Goal: Task Accomplishment & Management: Manage account settings

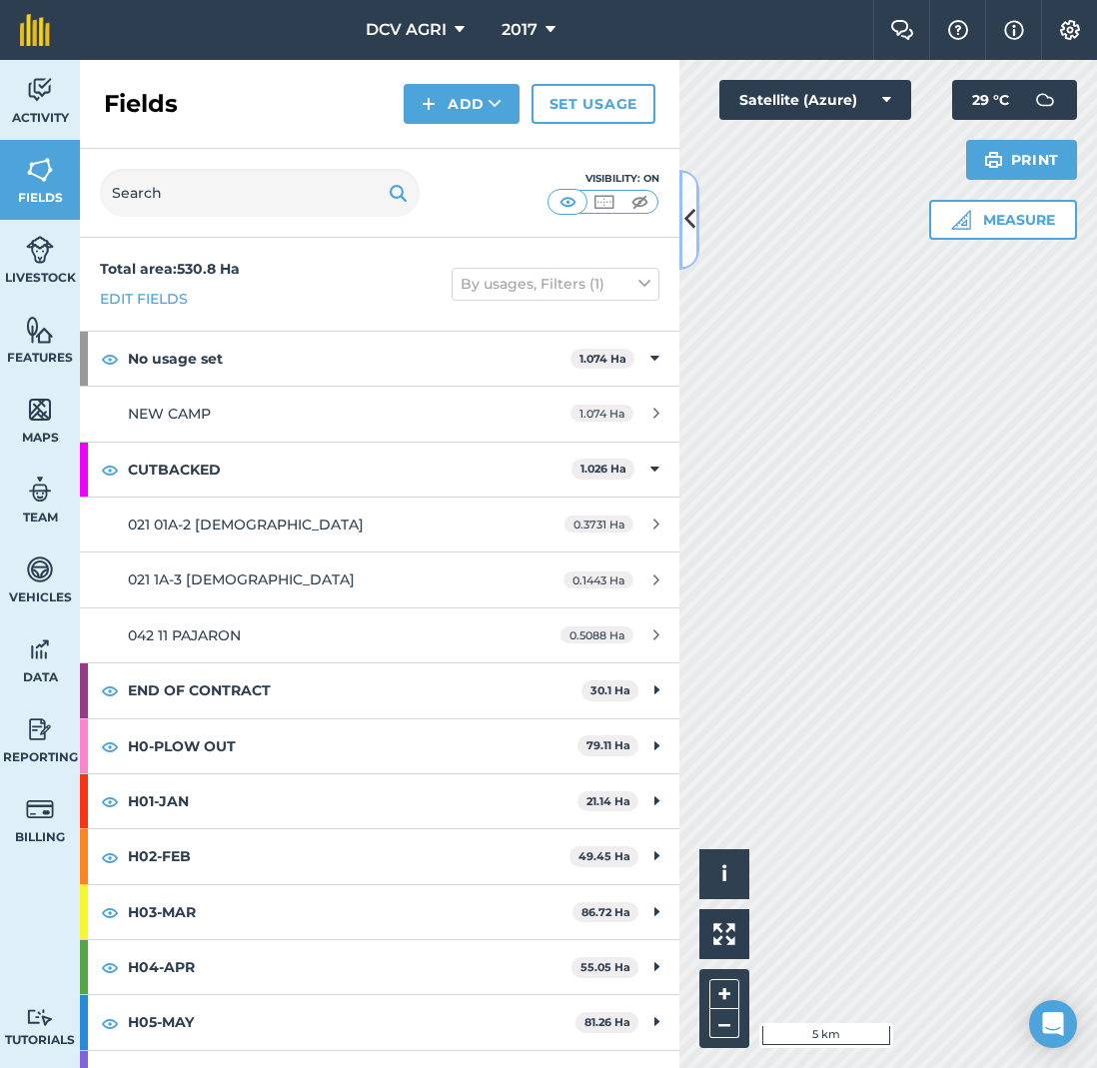
click at [688, 230] on icon at bounding box center [689, 219] width 11 height 35
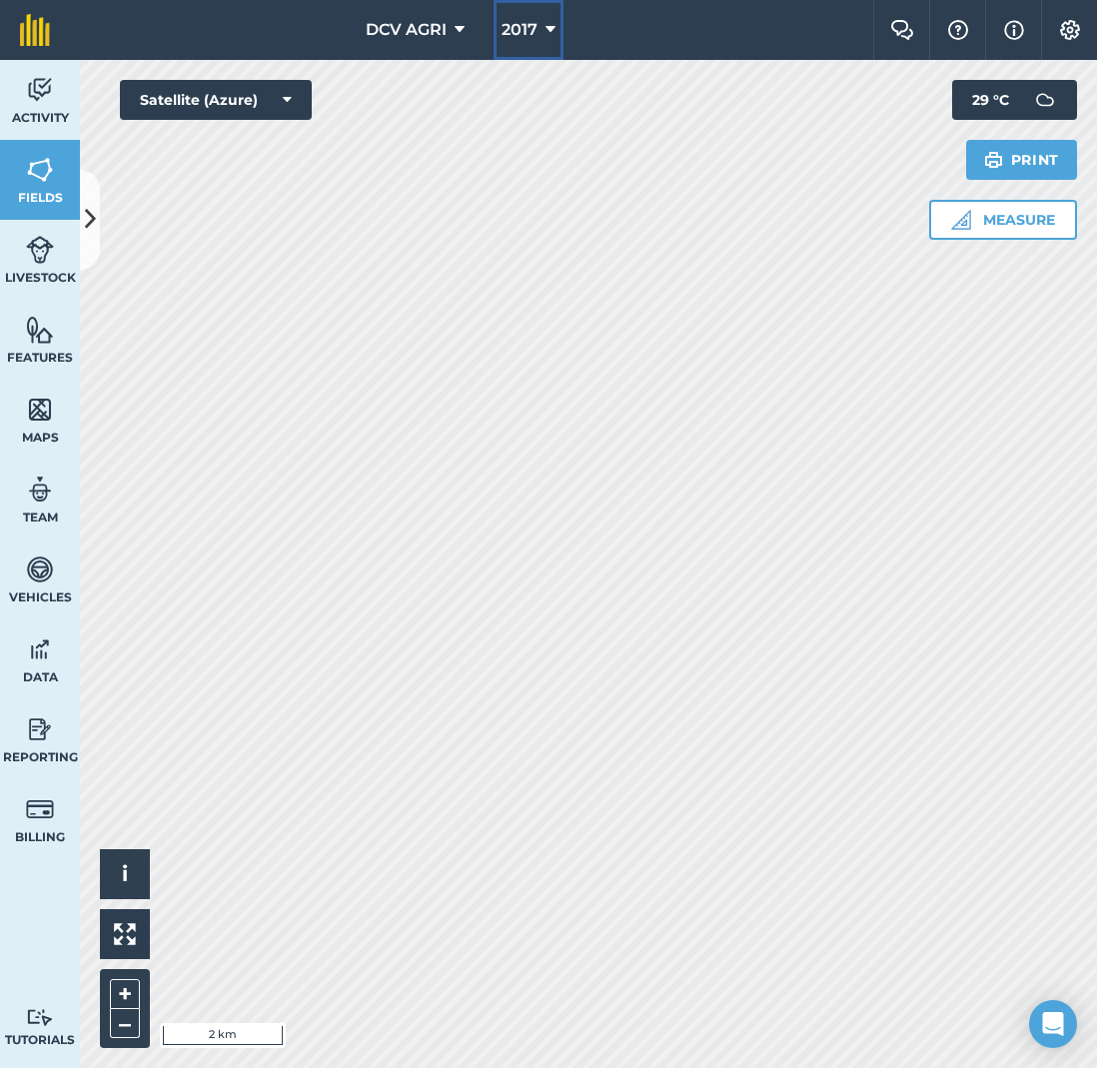
click at [535, 26] on span "2017" at bounding box center [520, 30] width 36 height 24
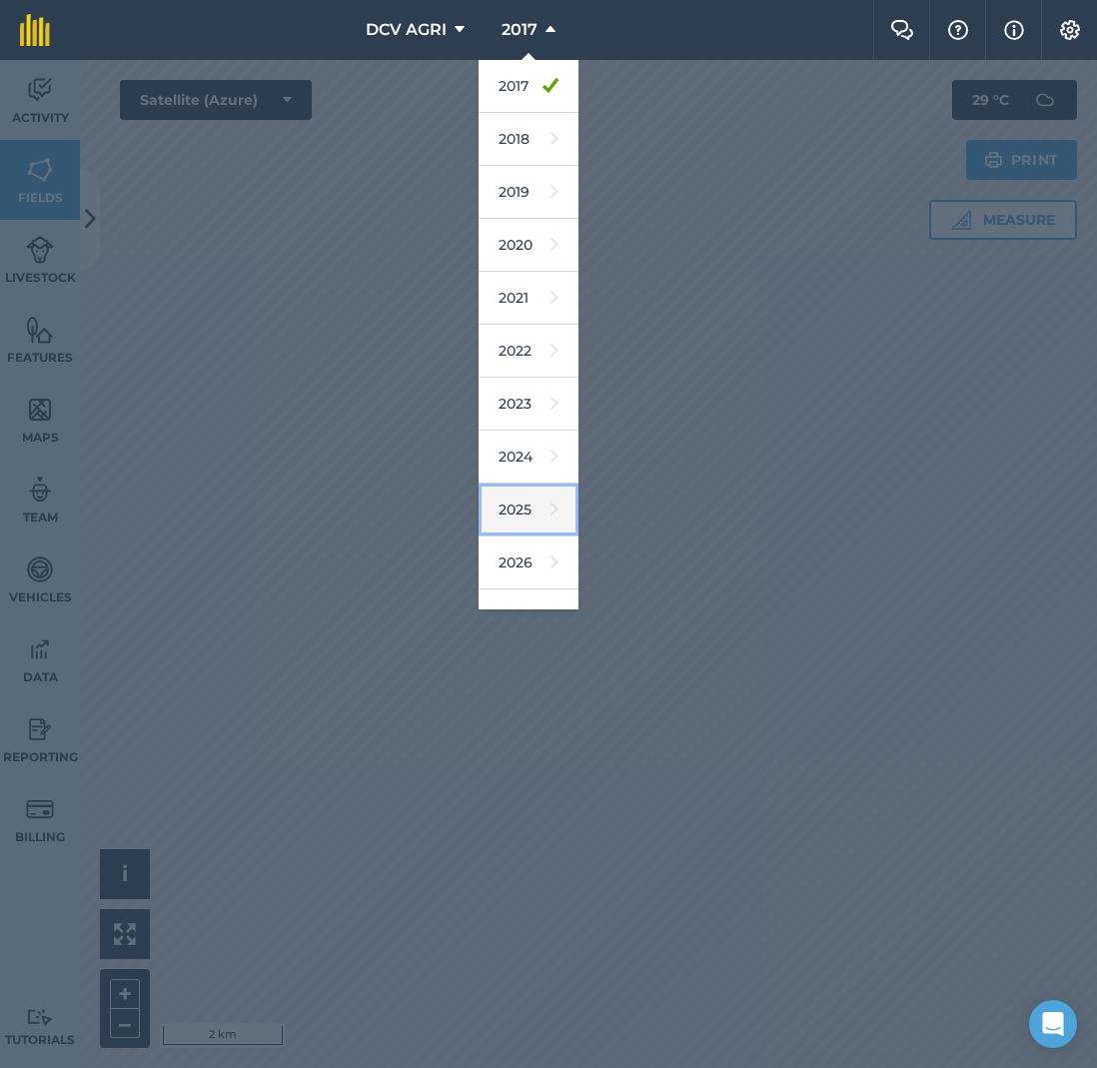
click at [508, 504] on link "2025" at bounding box center [529, 510] width 100 height 53
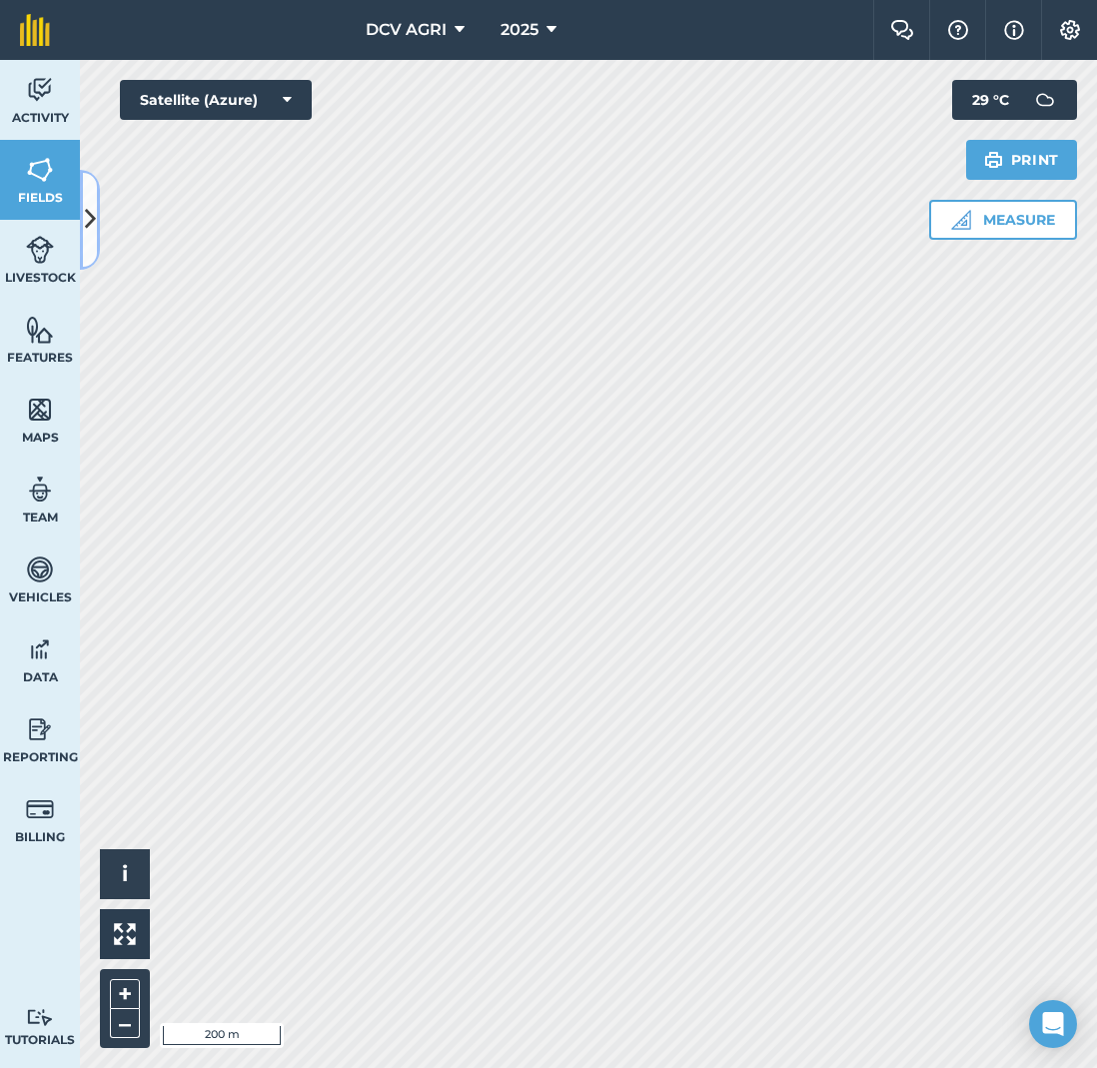
click at [90, 221] on icon at bounding box center [90, 219] width 11 height 35
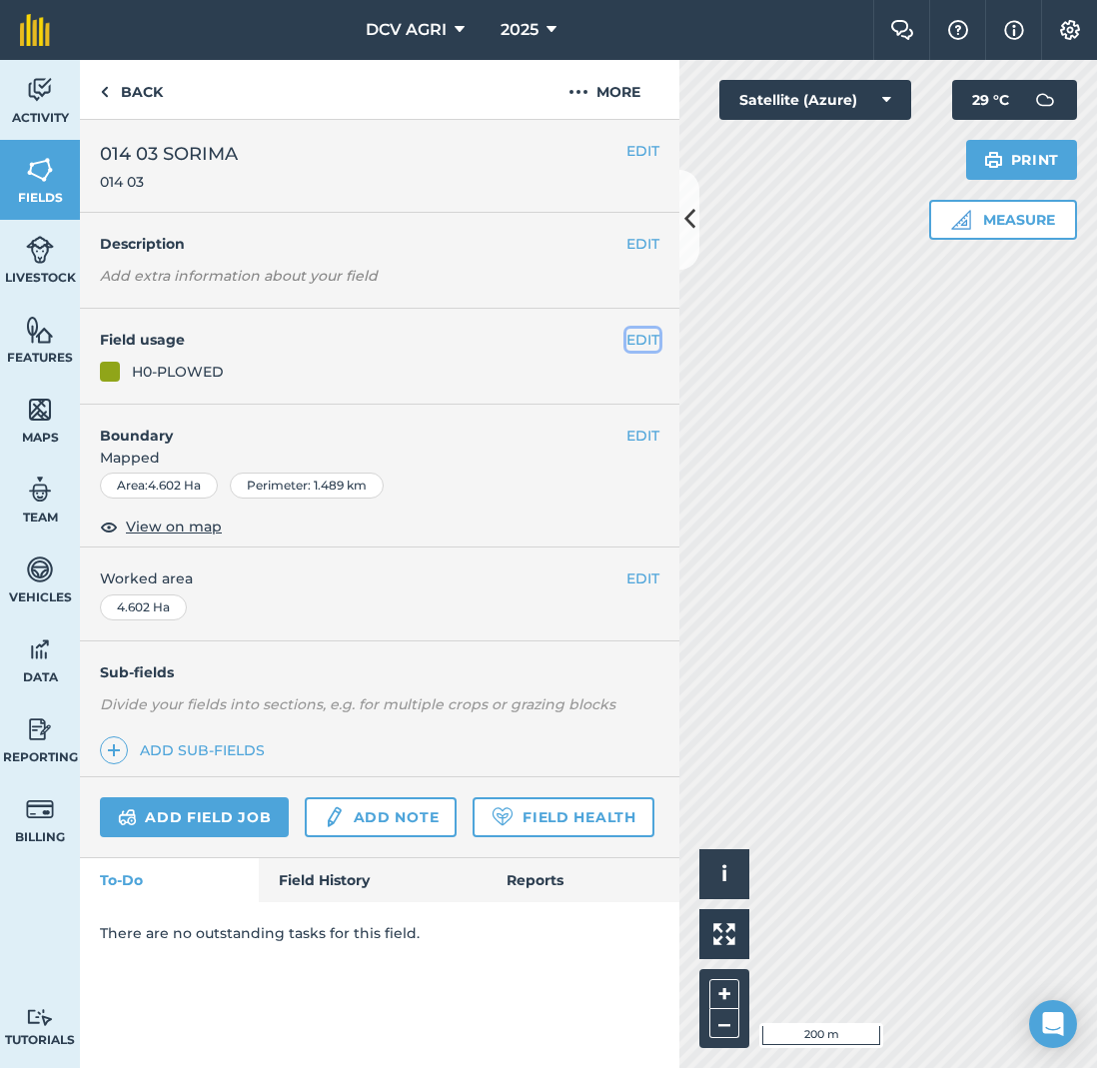
click at [641, 338] on button "EDIT" at bounding box center [643, 340] width 33 height 22
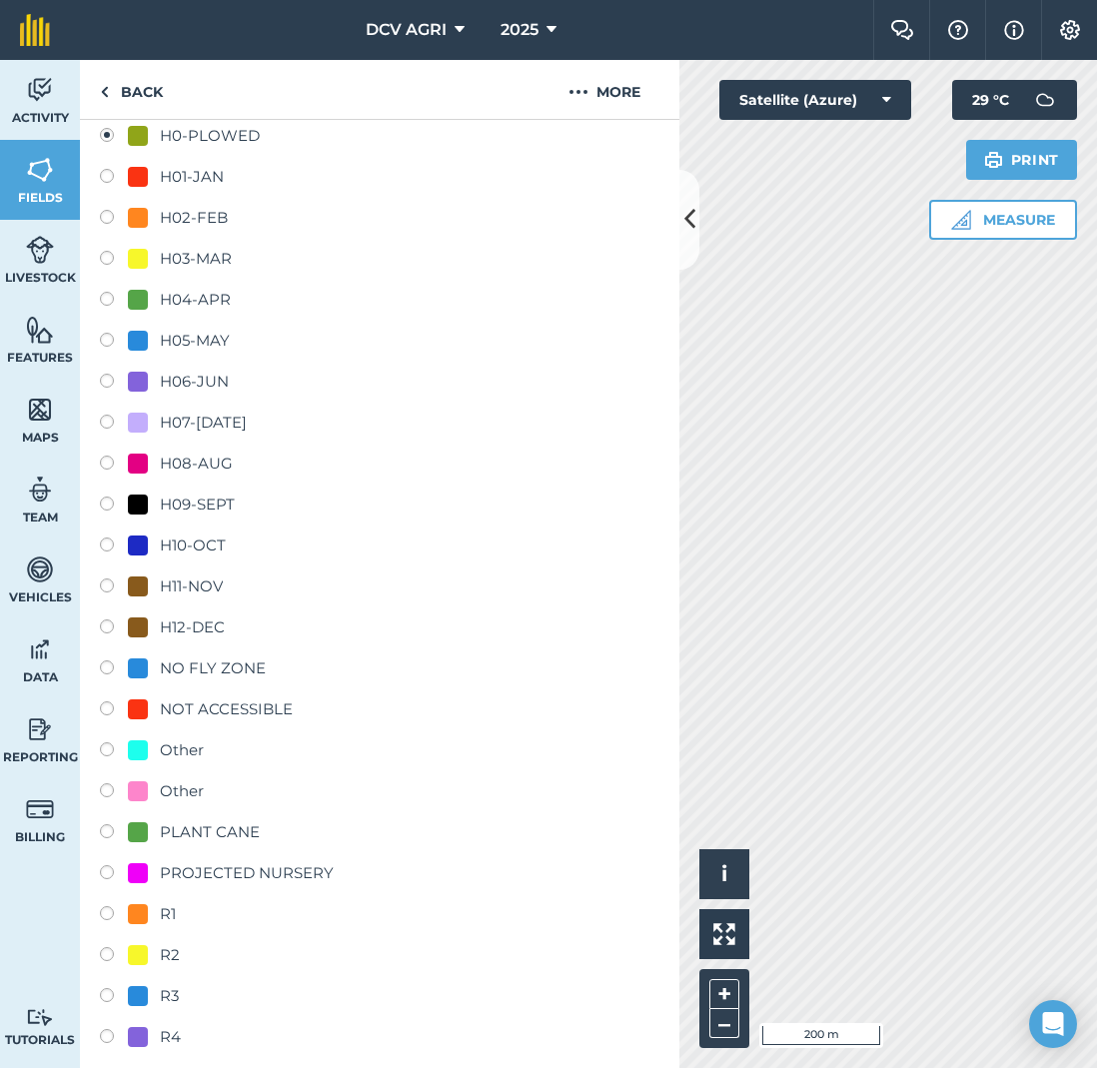
scroll to position [2145, 0]
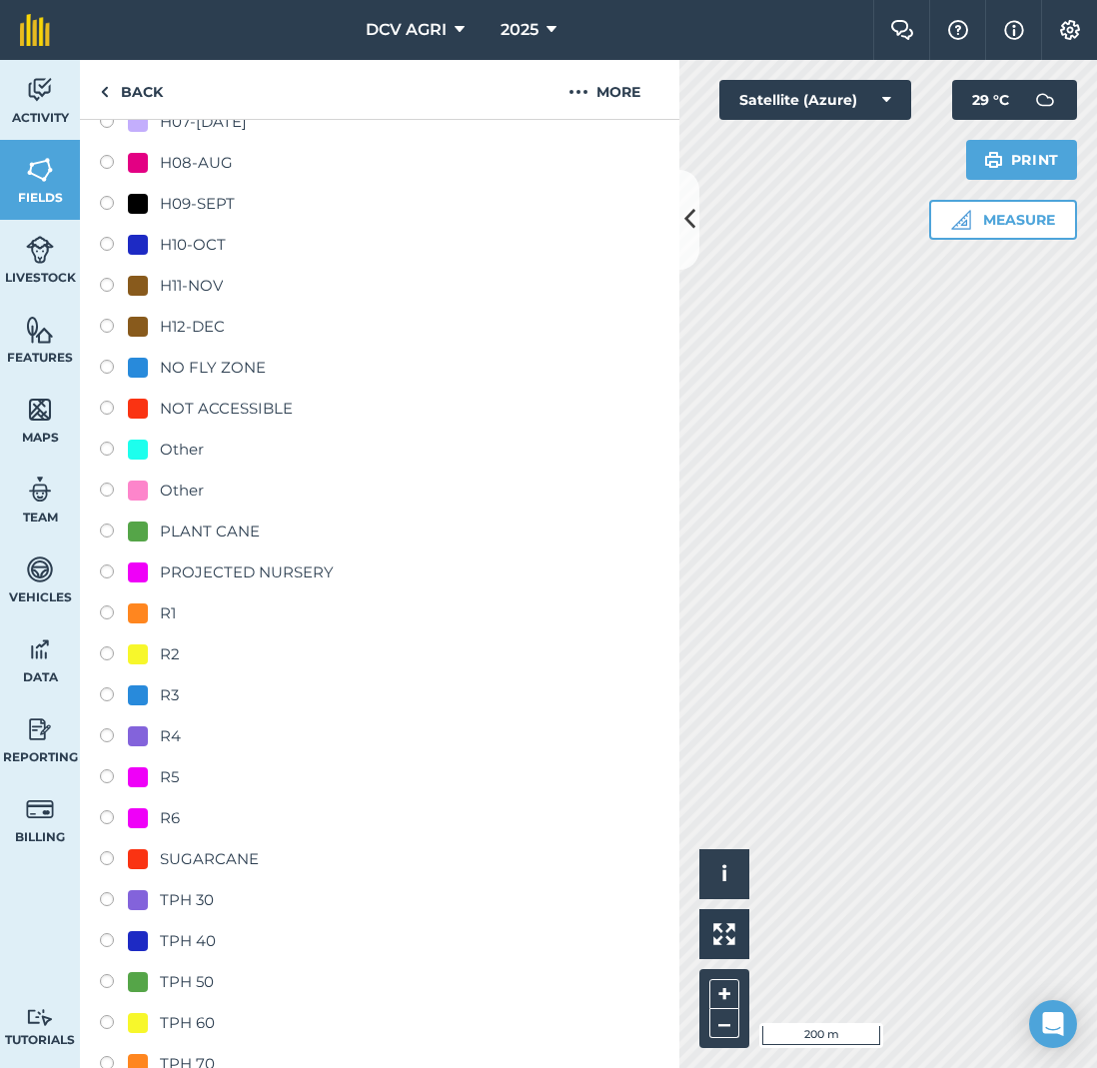
click at [236, 529] on div "PLANT CANE" at bounding box center [210, 532] width 100 height 24
radio input "true"
radio input "false"
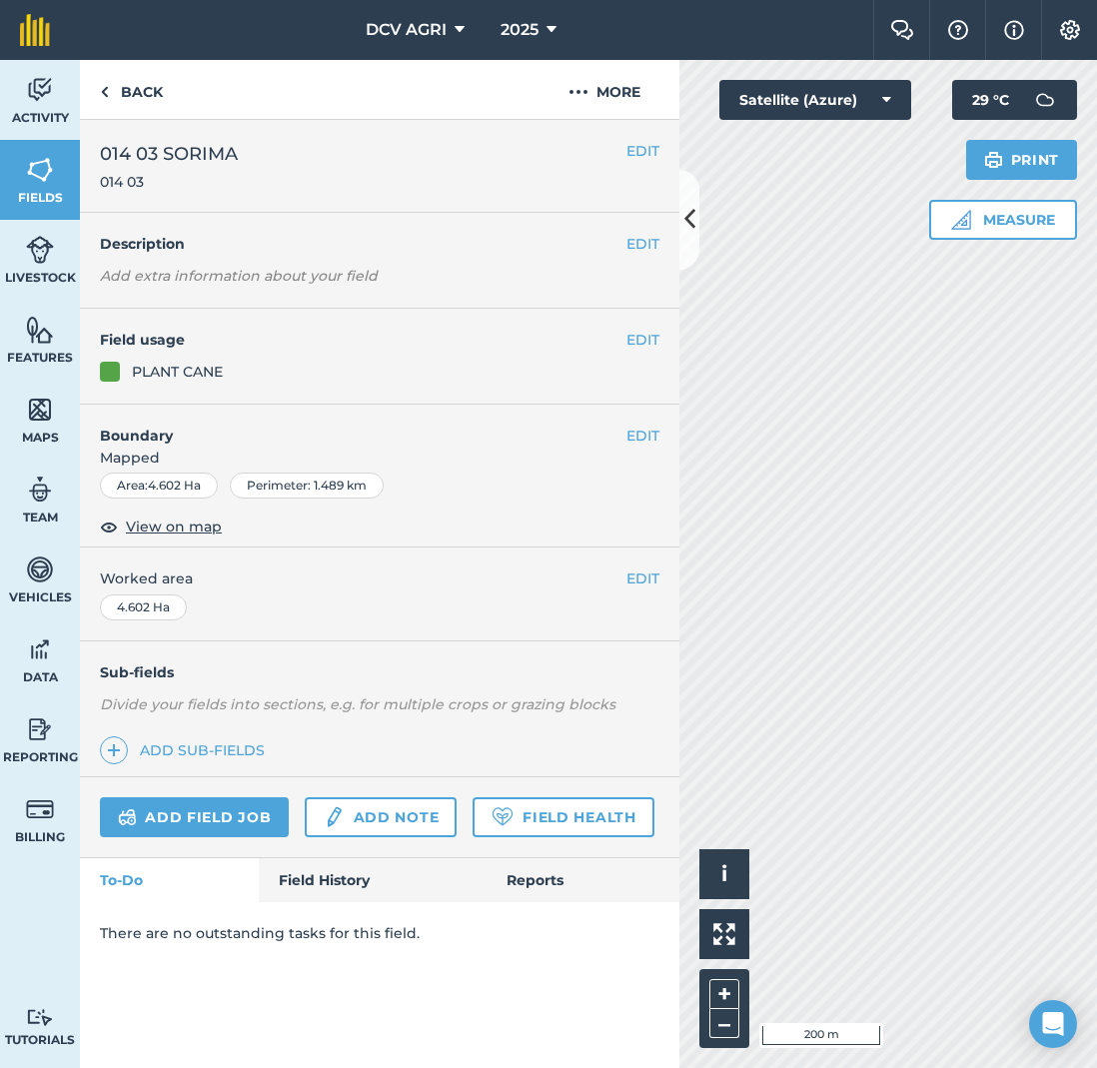
scroll to position [0, 0]
click at [691, 222] on icon at bounding box center [689, 219] width 11 height 35
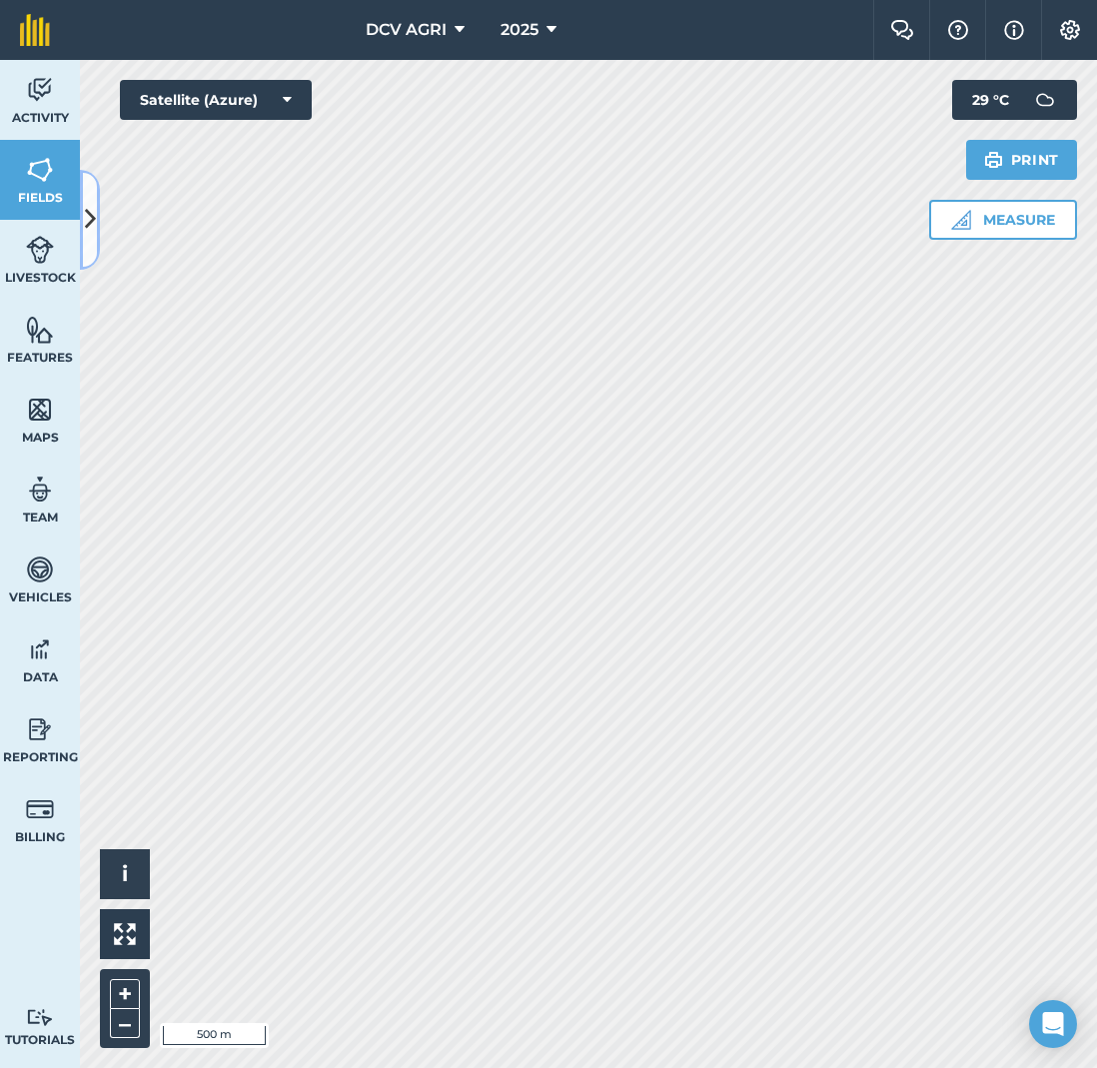
click at [99, 222] on button at bounding box center [90, 220] width 20 height 100
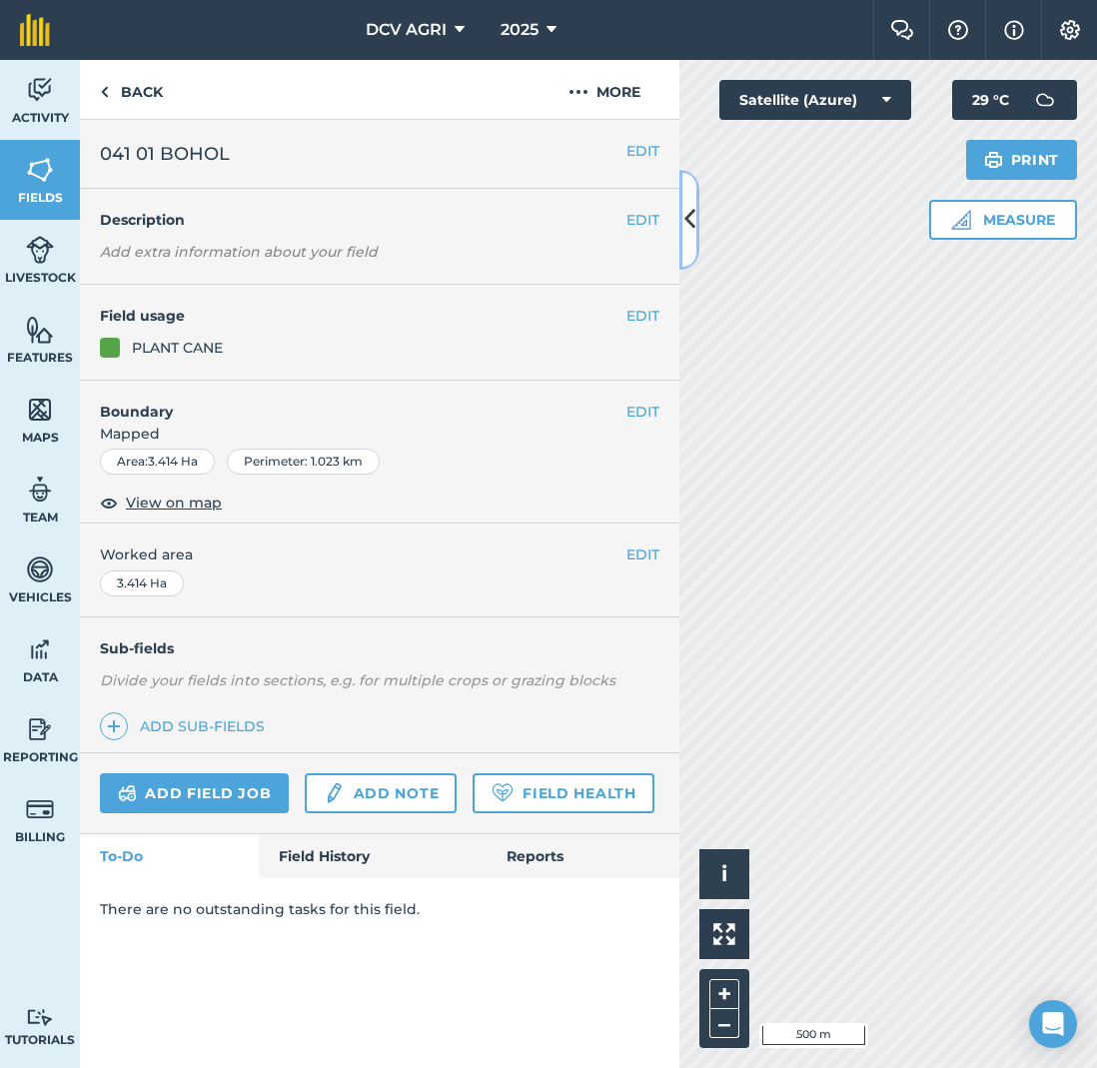
click at [692, 221] on icon at bounding box center [689, 219] width 11 height 35
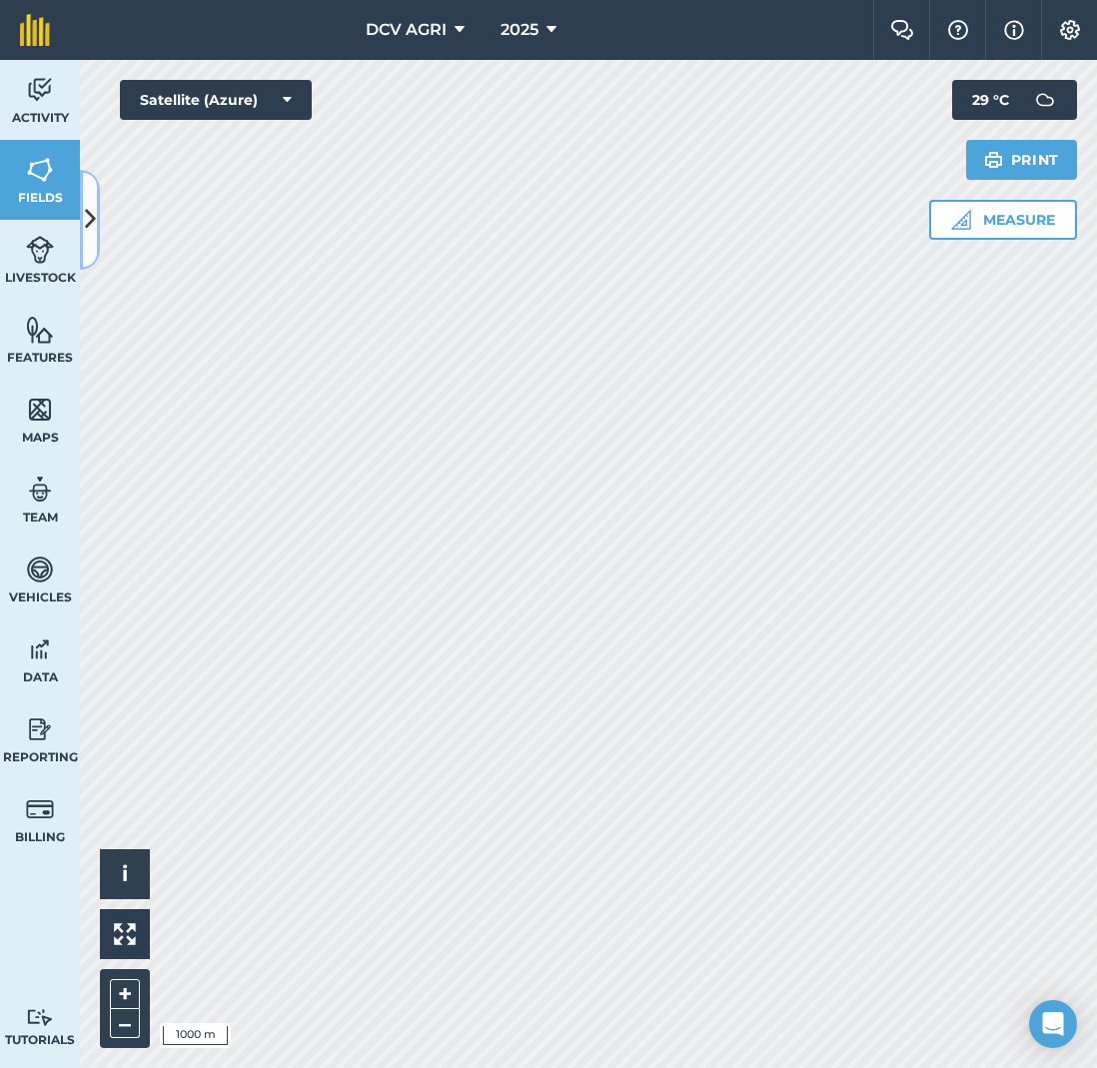
click at [90, 216] on icon at bounding box center [90, 219] width 11 height 35
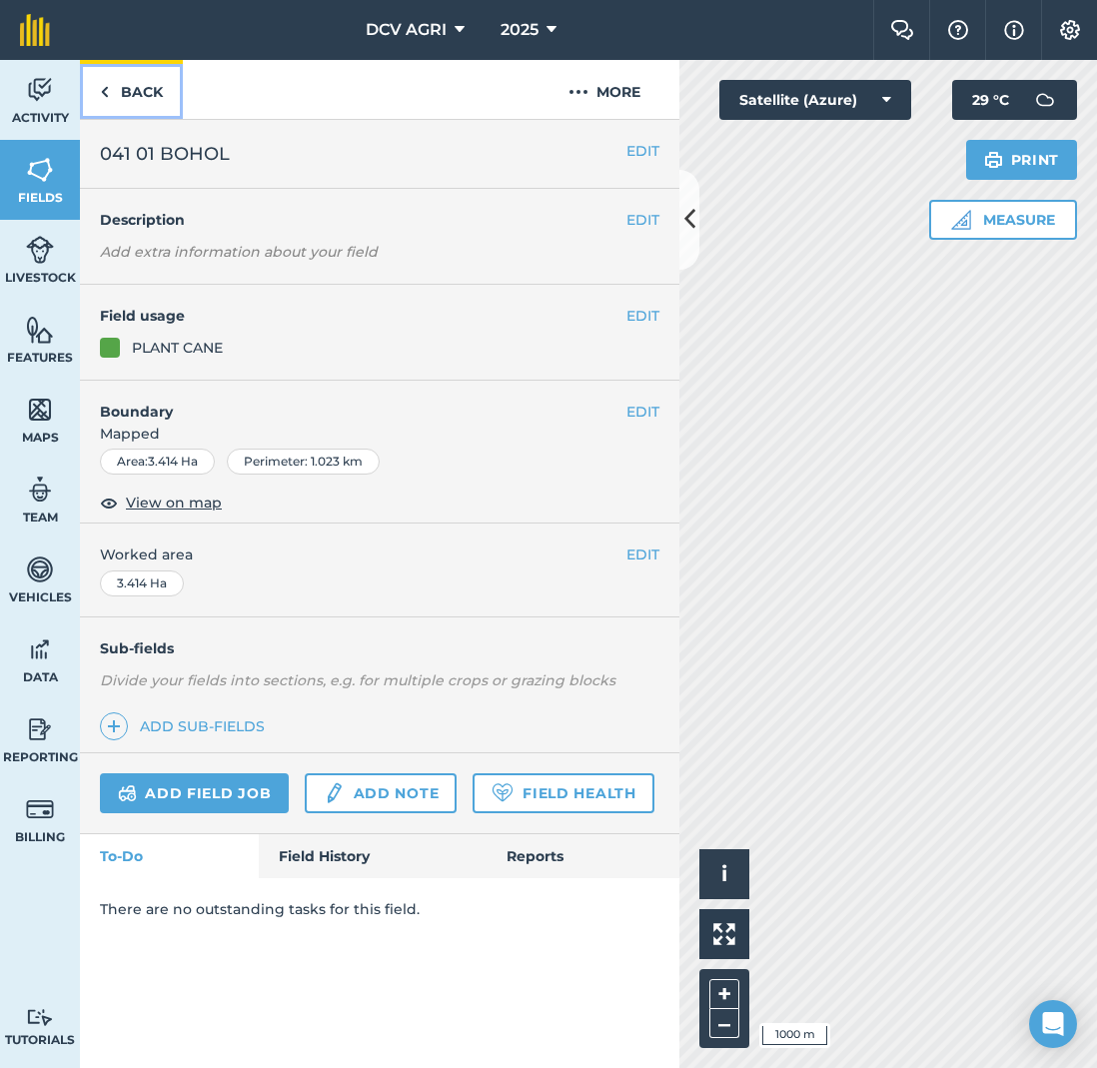
click at [120, 90] on link "Back" at bounding box center [131, 89] width 103 height 59
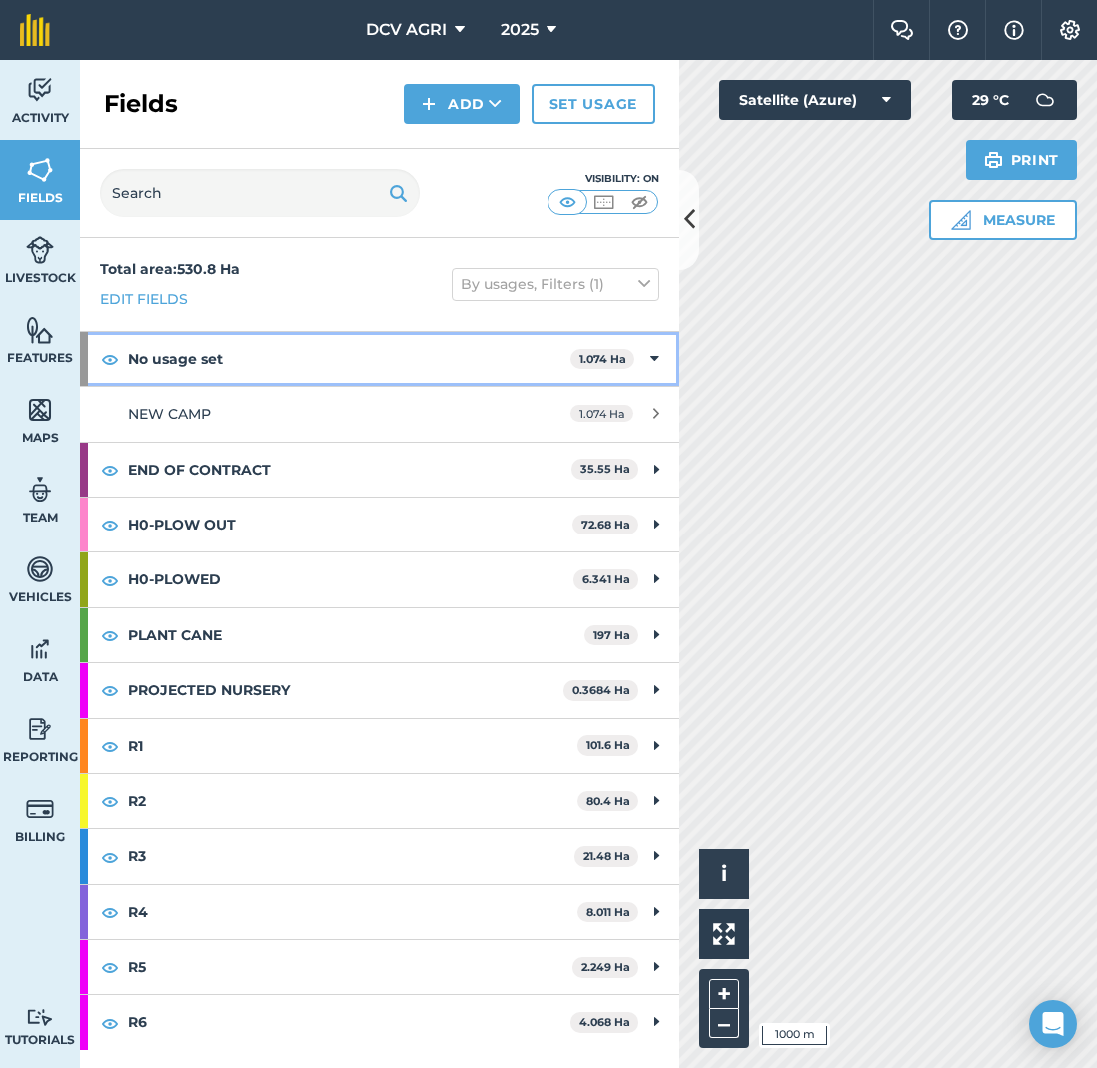
click at [652, 360] on icon at bounding box center [654, 359] width 9 height 22
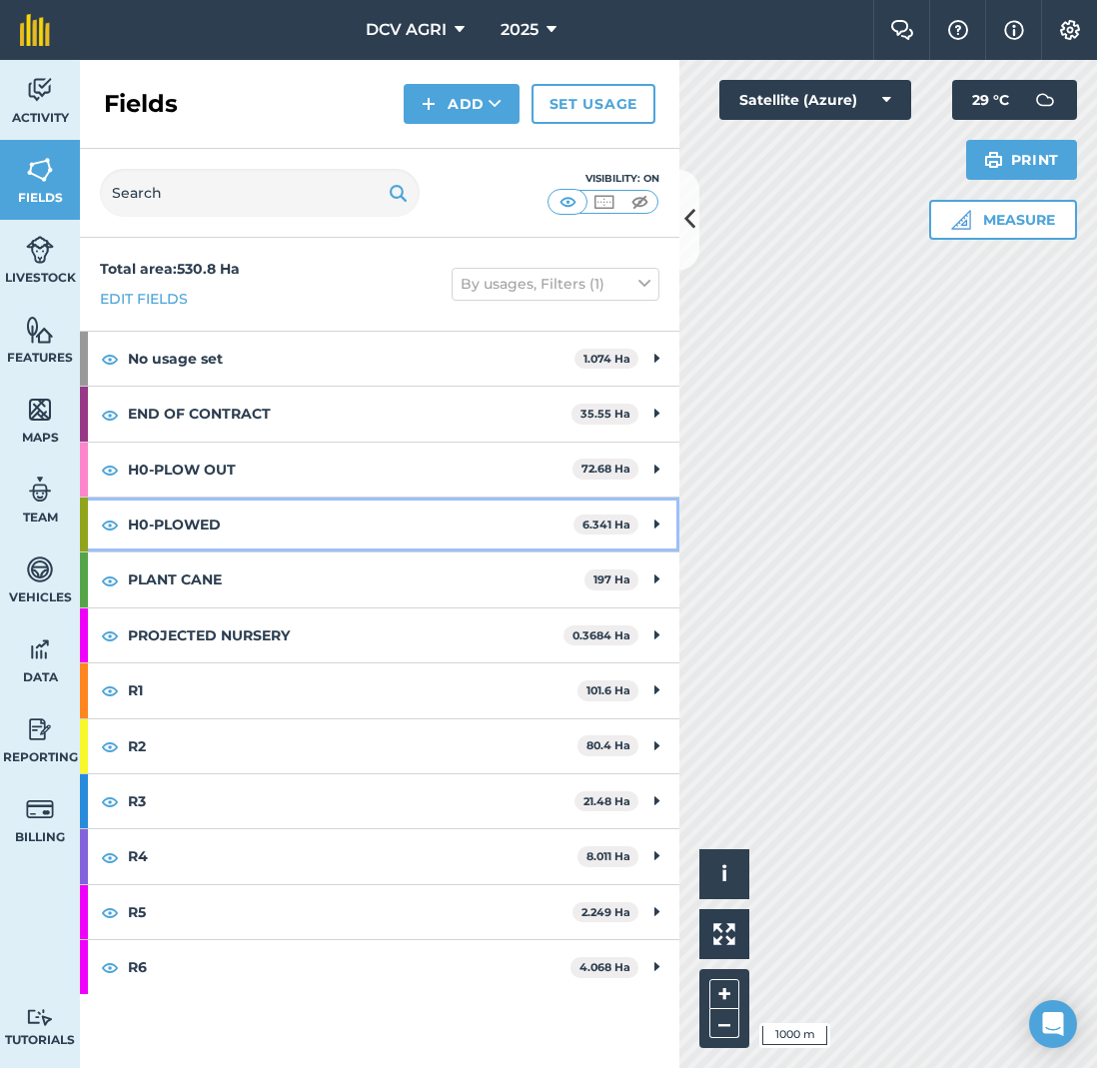
click at [657, 527] on icon at bounding box center [656, 525] width 5 height 22
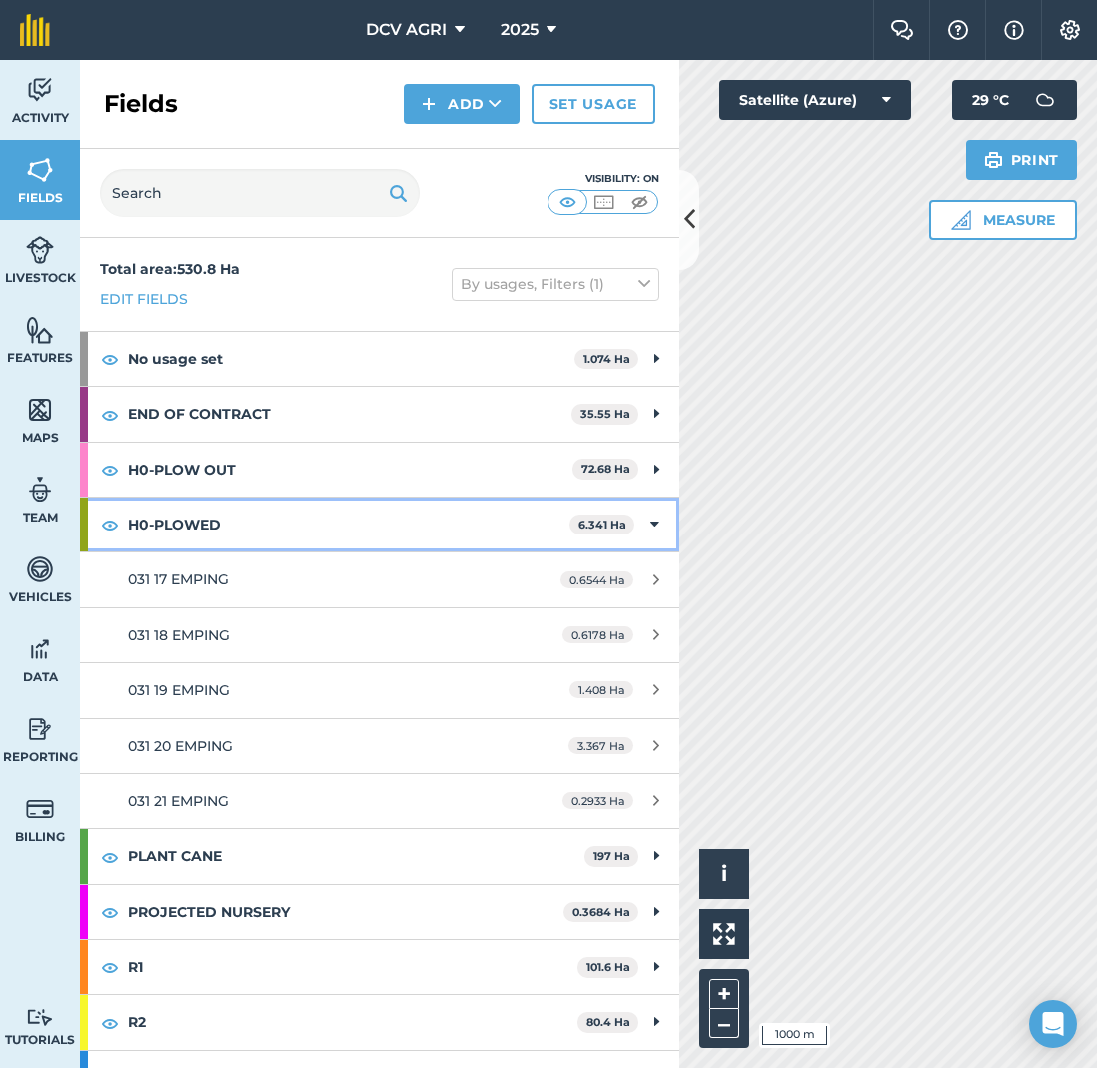
click at [657, 527] on div "H0-PLOWED 6.341 Ha" at bounding box center [380, 525] width 600 height 54
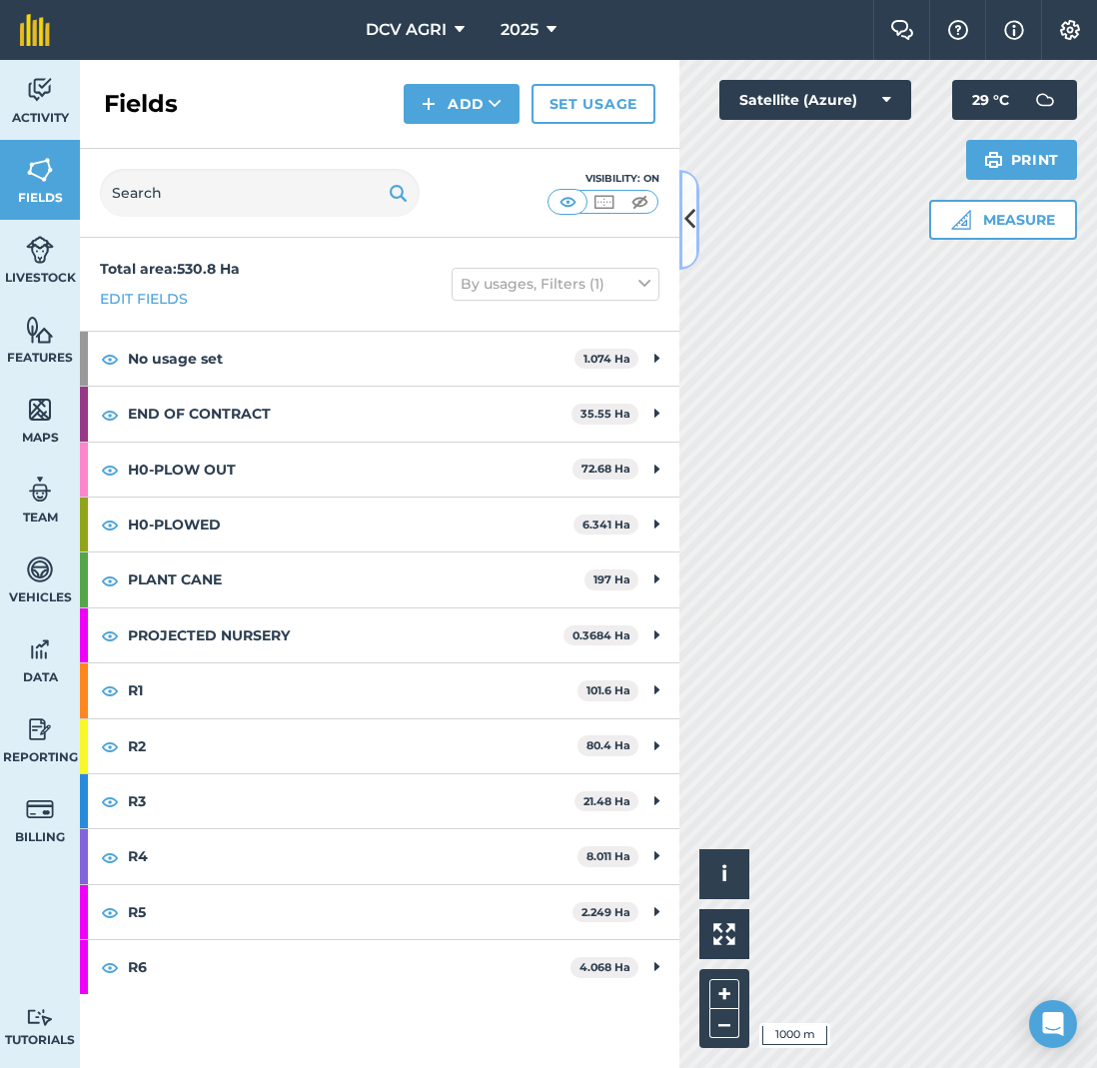
click at [690, 217] on icon at bounding box center [689, 219] width 11 height 35
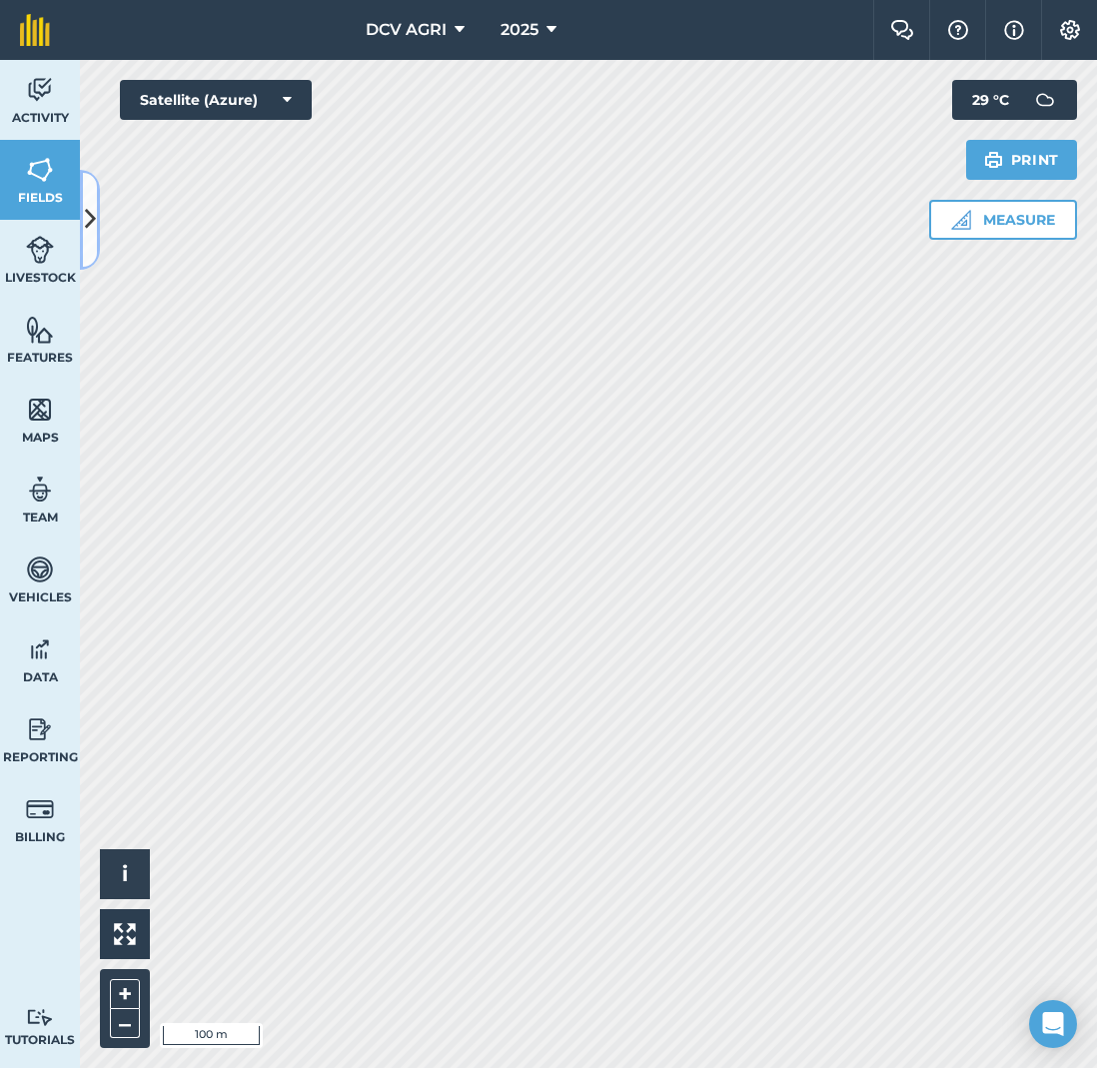
click at [87, 211] on icon at bounding box center [90, 219] width 11 height 35
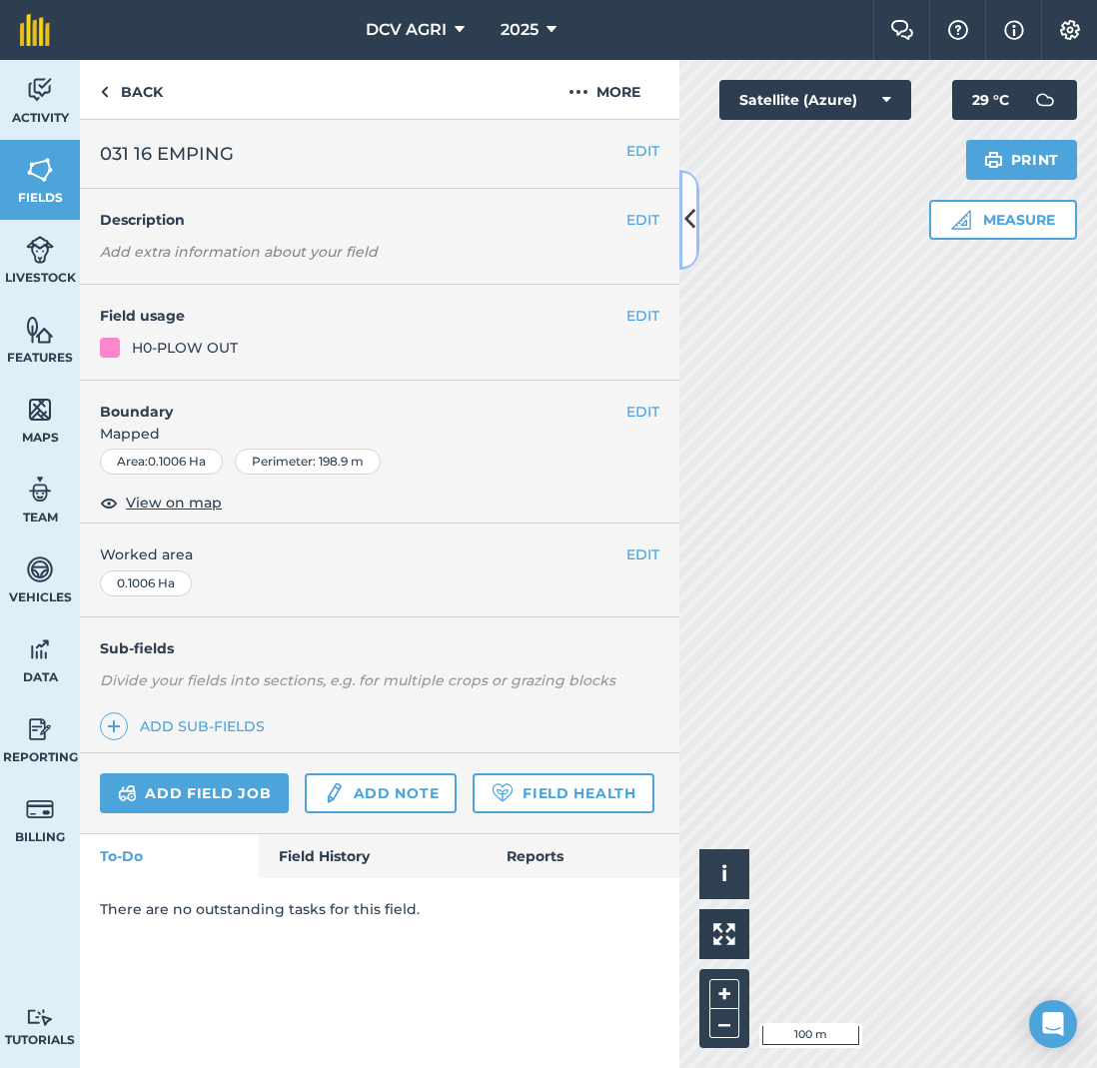
click at [684, 220] on icon at bounding box center [689, 219] width 11 height 35
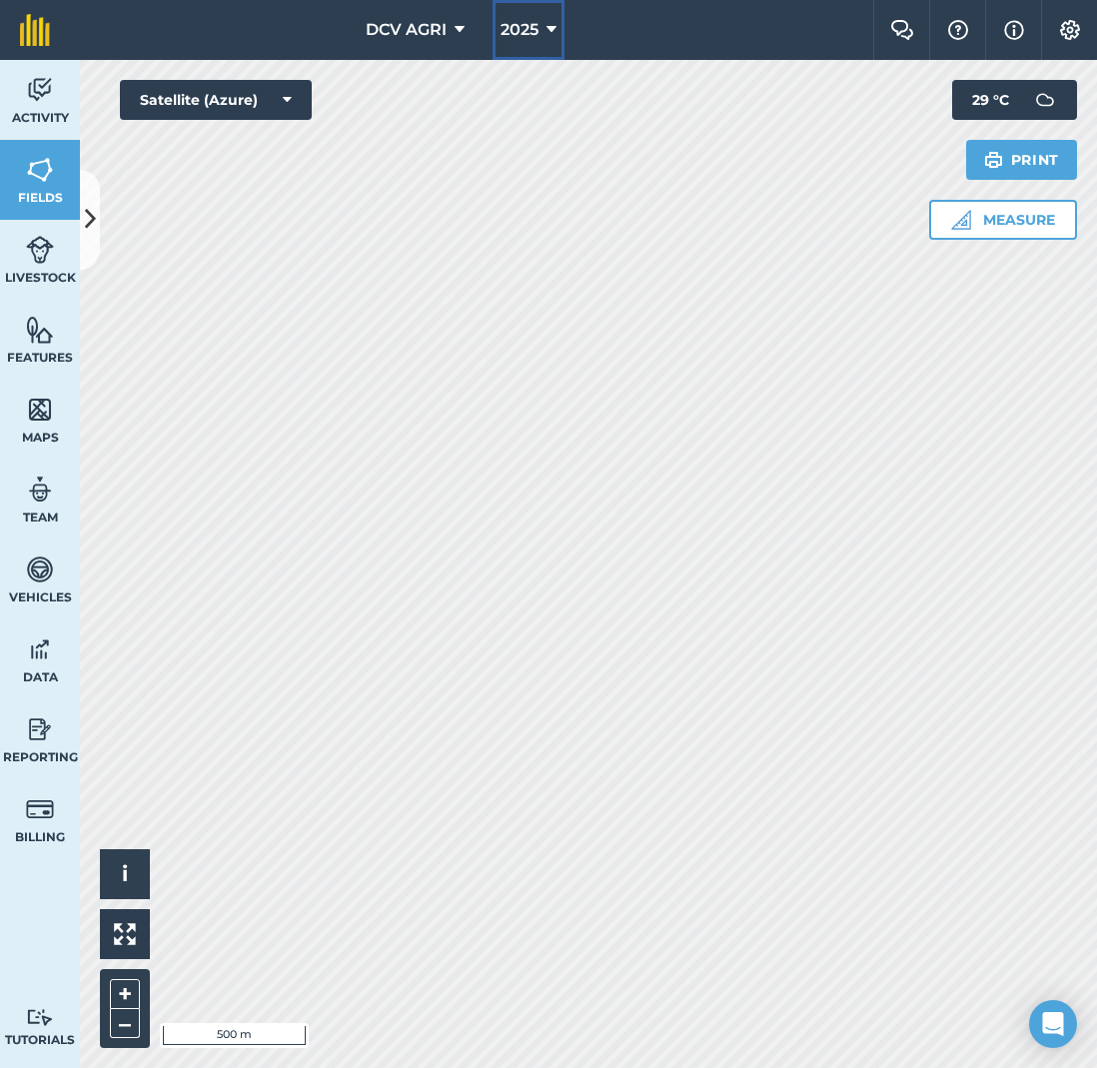
click at [509, 25] on span "2025" at bounding box center [520, 30] width 38 height 24
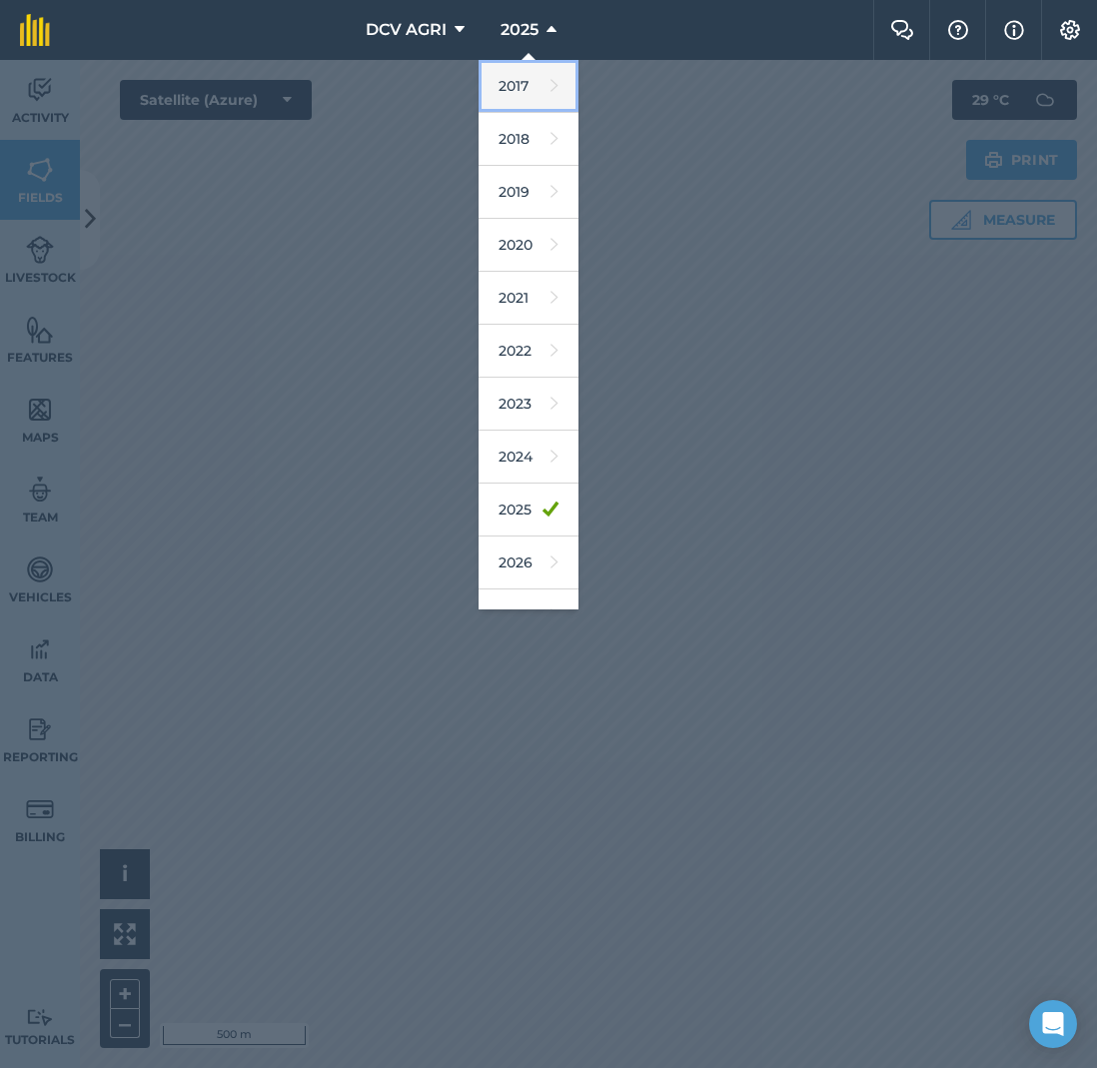
click at [512, 77] on link "2017" at bounding box center [529, 86] width 100 height 53
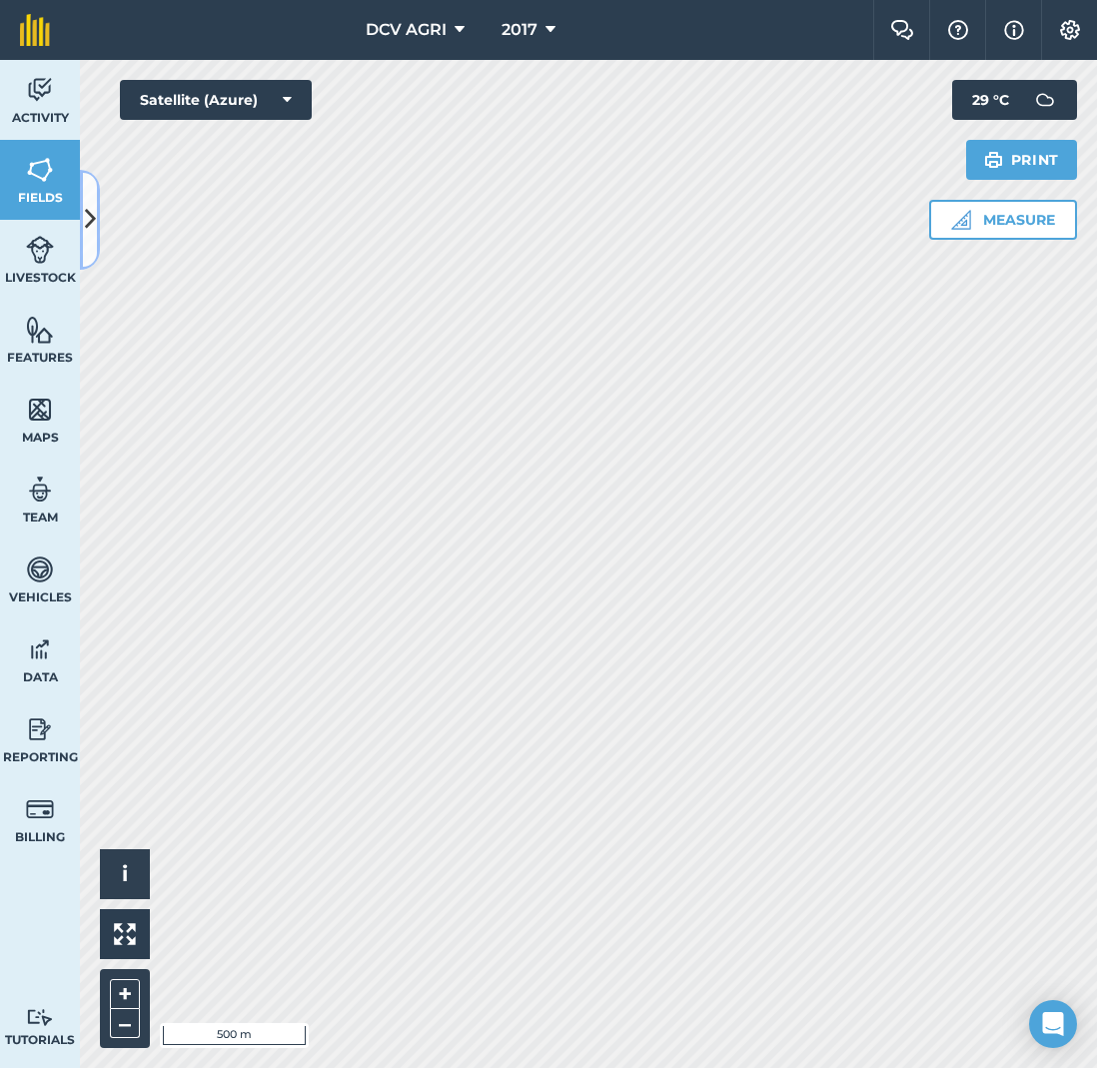
click at [92, 225] on icon at bounding box center [90, 219] width 11 height 35
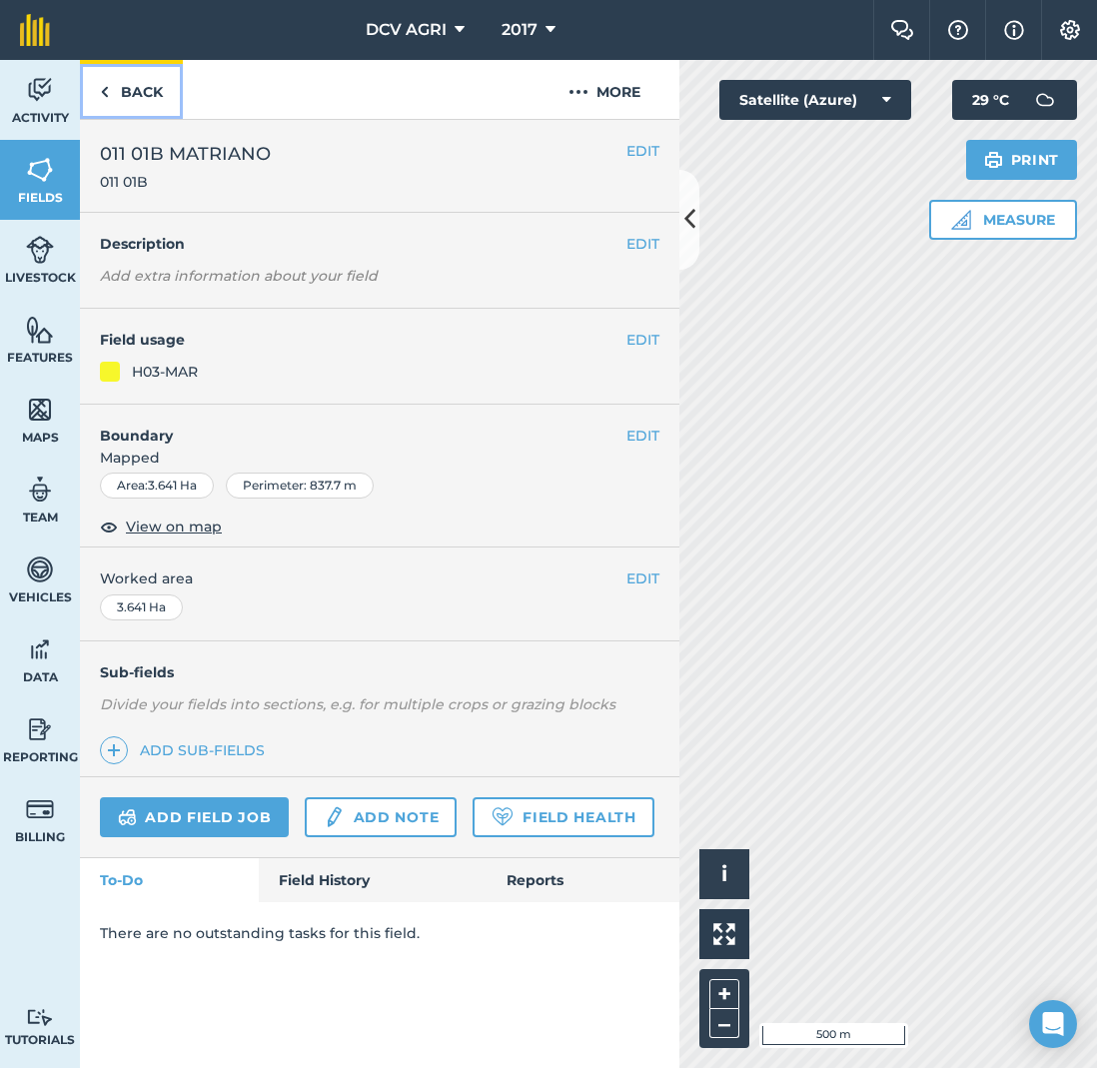
click at [141, 99] on link "Back" at bounding box center [131, 89] width 103 height 59
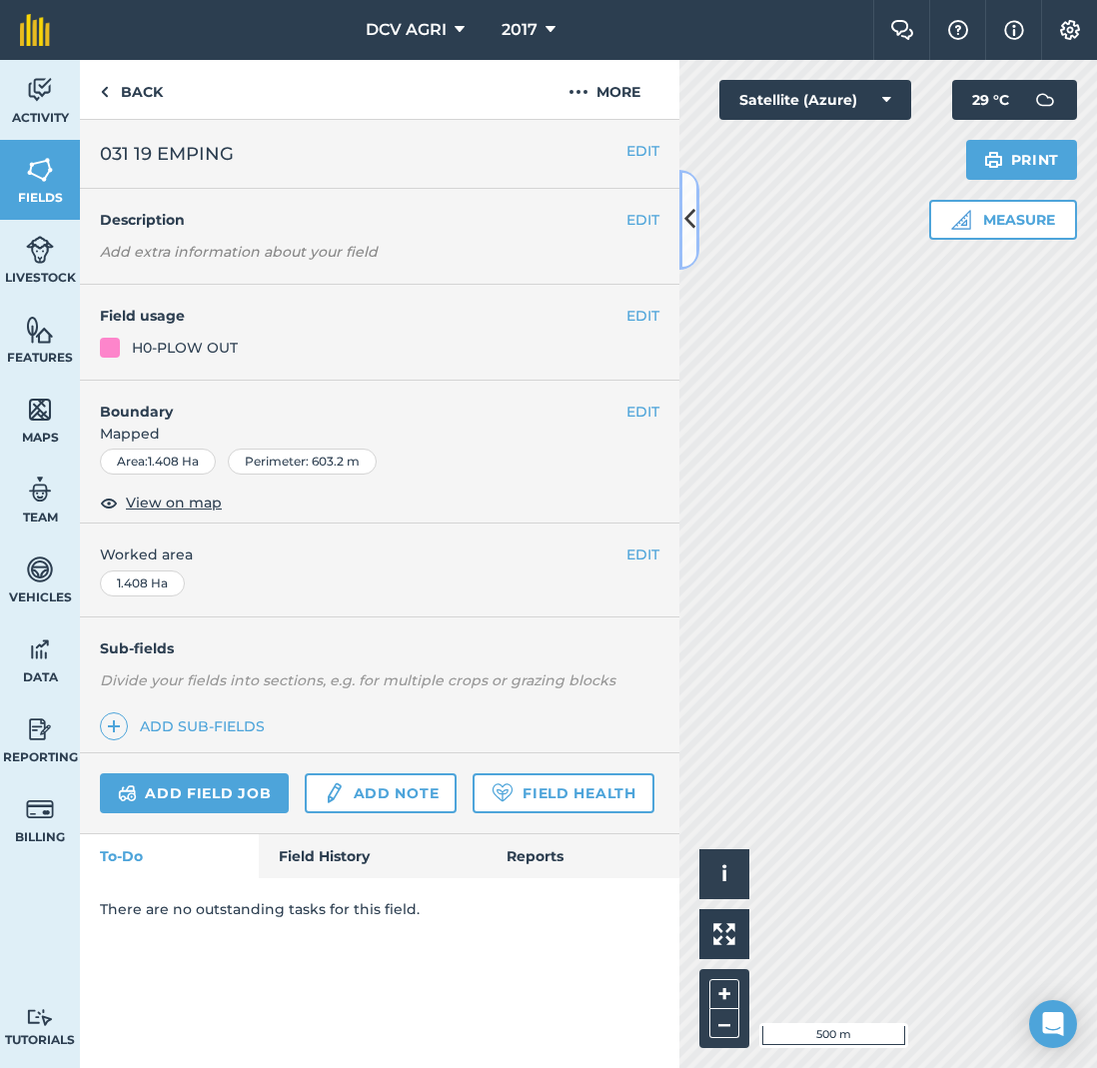
click at [691, 229] on icon at bounding box center [689, 219] width 11 height 35
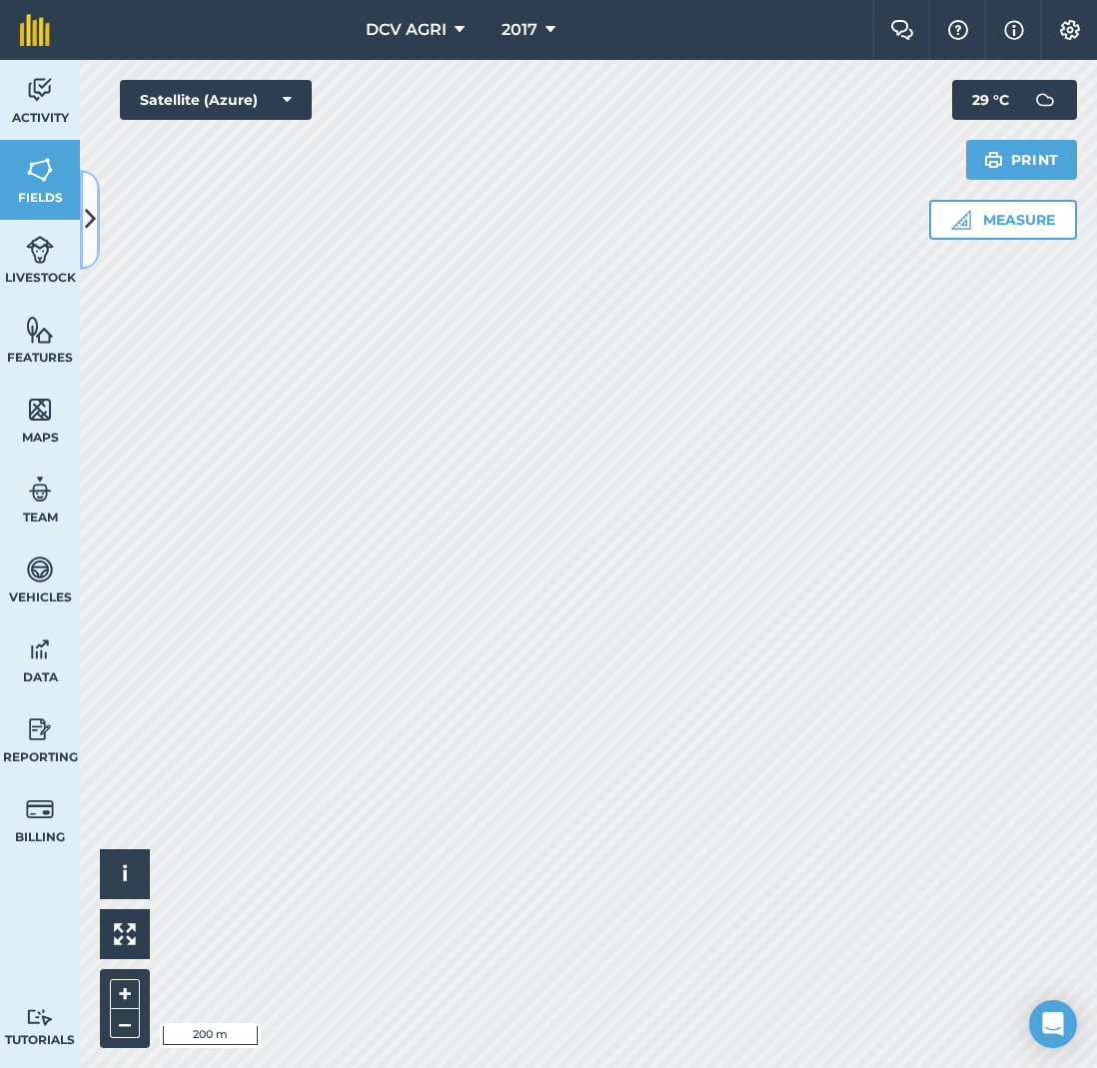
click at [88, 229] on icon at bounding box center [90, 219] width 11 height 35
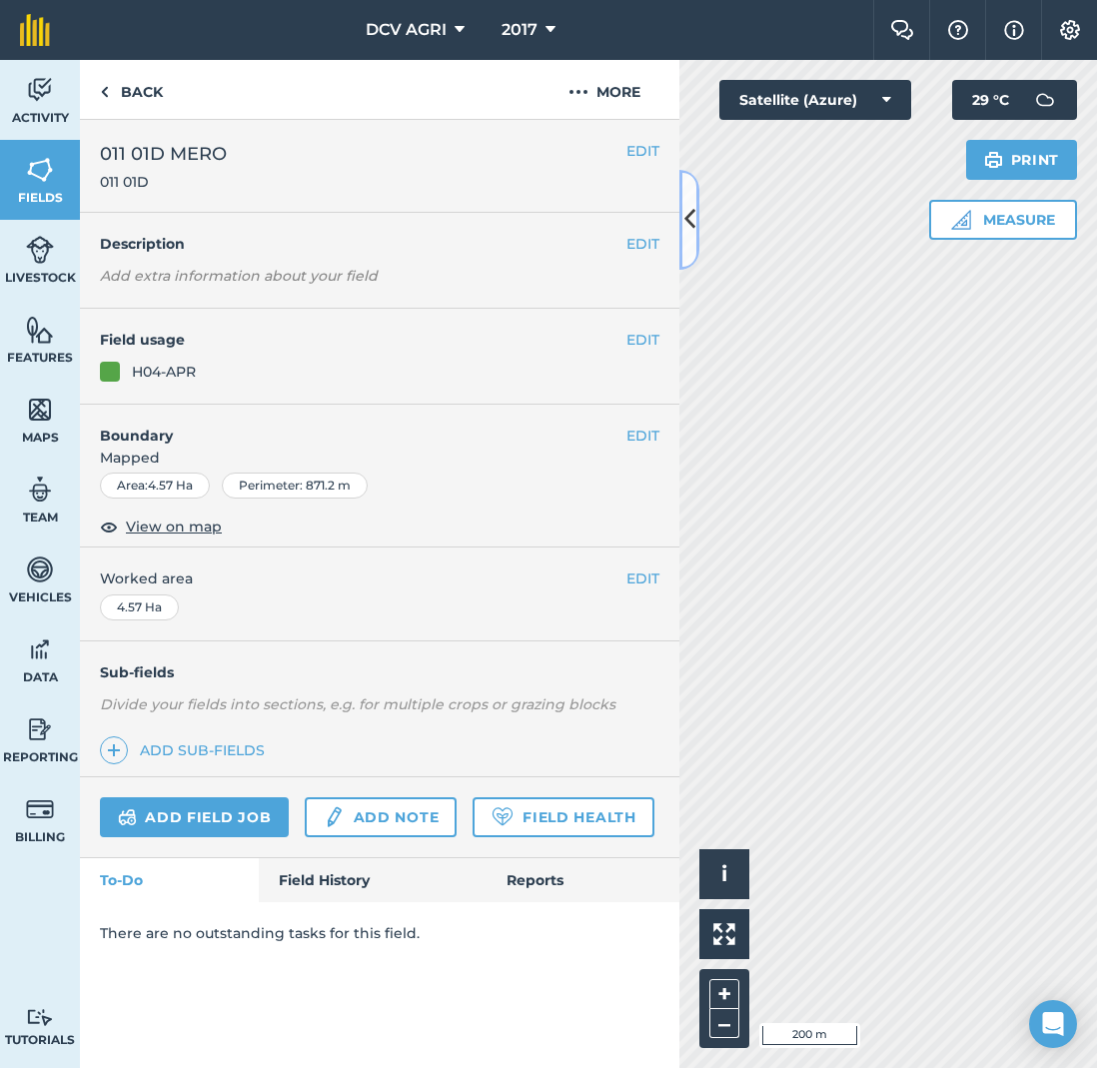
click at [691, 236] on icon at bounding box center [689, 219] width 11 height 35
